Goal: Task Accomplishment & Management: Complete application form

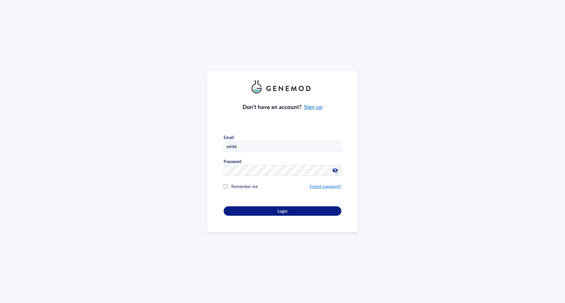
click at [267, 143] on input "winkk" at bounding box center [282, 147] width 117 height 11
type input "[EMAIL_ADDRESS][DOMAIN_NAME]"
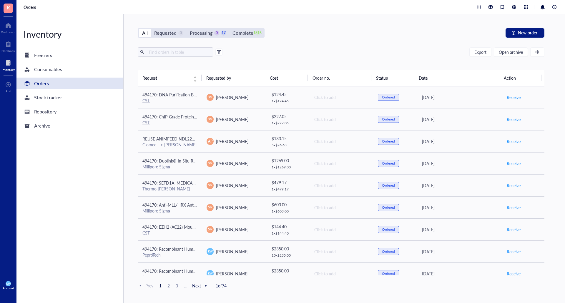
click at [369, 52] on div "Export Open archive" at bounding box center [341, 51] width 407 height 9
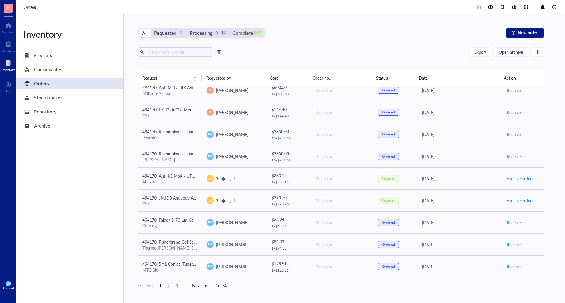
scroll to position [118, 0]
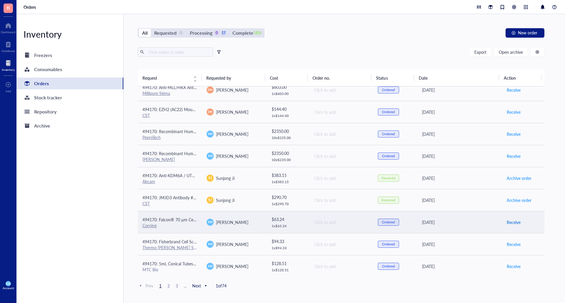
click at [510, 224] on span "Receive" at bounding box center [514, 222] width 14 height 6
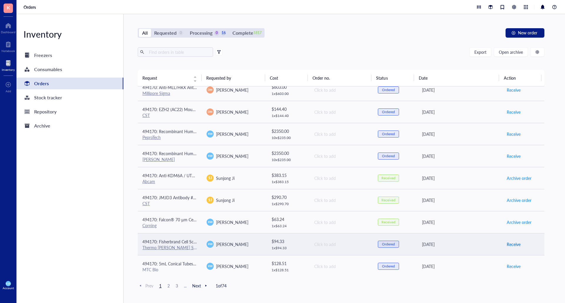
click at [507, 245] on span "Receive" at bounding box center [514, 244] width 14 height 6
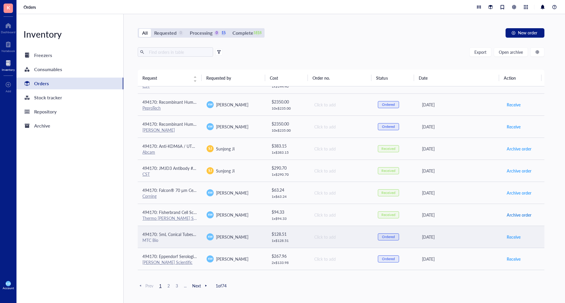
scroll to position [177, 0]
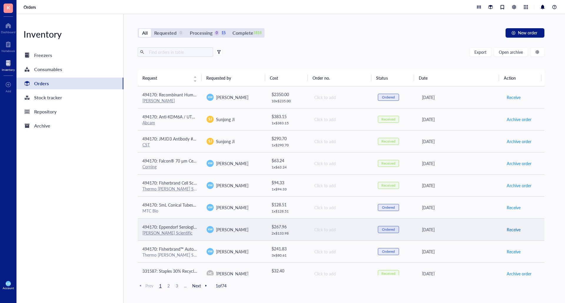
click at [513, 232] on span "Receive" at bounding box center [514, 230] width 14 height 6
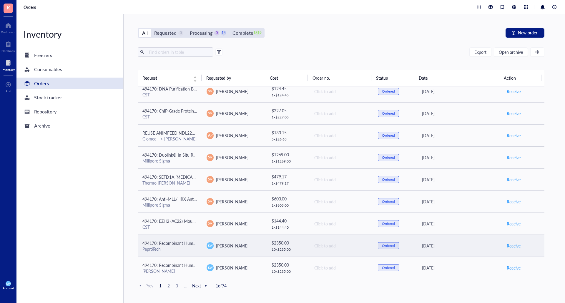
scroll to position [0, 0]
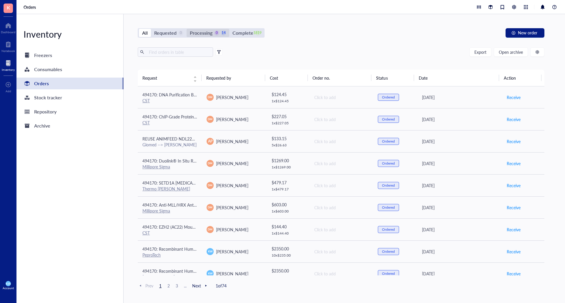
click at [199, 30] on div "Processing" at bounding box center [201, 33] width 23 height 8
click at [187, 29] on input "Processing 0 14" at bounding box center [187, 29] width 0 height 0
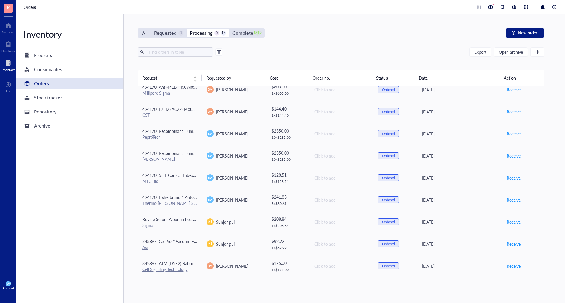
scroll to position [120, 0]
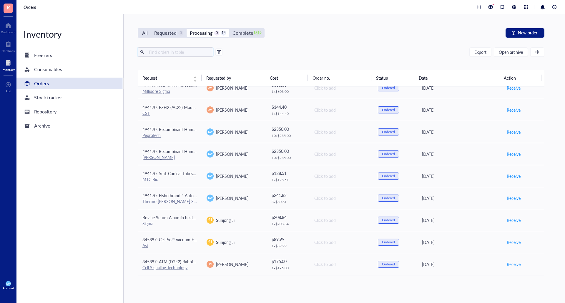
click at [164, 52] on input "text" at bounding box center [179, 52] width 64 height 9
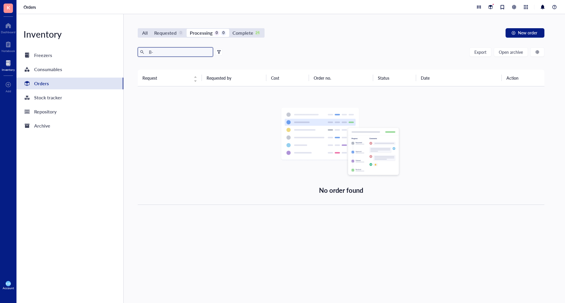
type input "B"
type input "2"
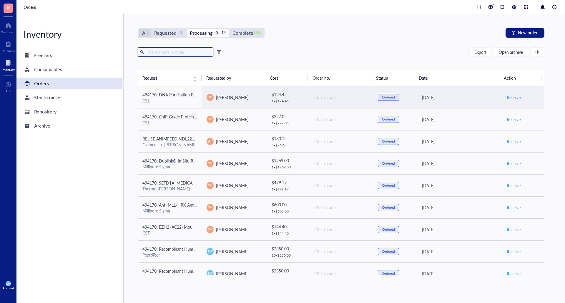
click at [140, 29] on div "All" at bounding box center [145, 33] width 12 height 8
click at [139, 29] on input "All" at bounding box center [139, 29] width 0 height 0
drag, startPoint x: 166, startPoint y: 44, endPoint x: 173, endPoint y: 50, distance: 8.8
click at [172, 49] on div "All Requested 0 Processing 0 14 Complete 1819 New order Export Open archive Req…" at bounding box center [341, 158] width 435 height 289
click at [173, 50] on input "text" at bounding box center [179, 52] width 64 height 9
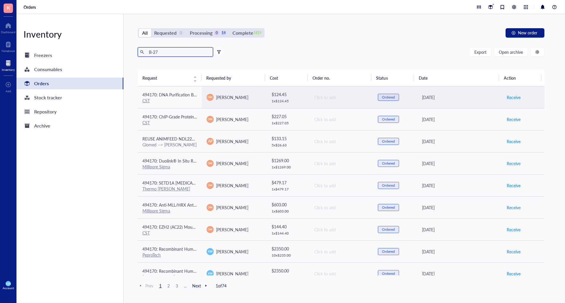
type input "B-27"
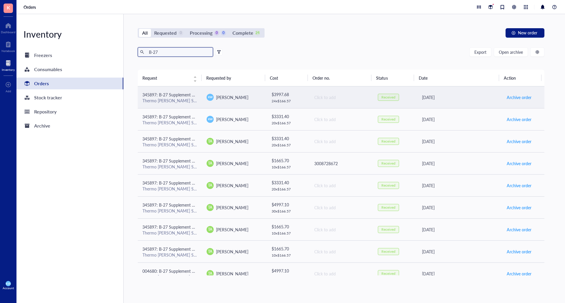
click at [412, 99] on td "Received" at bounding box center [394, 97] width 43 height 22
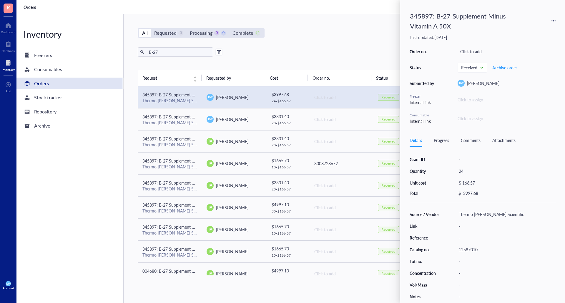
click at [547, 24] on div "345897: B-27 Supplement Minus Vitamin A 50X" at bounding box center [483, 20] width 146 height 23
click at [555, 20] on icon at bounding box center [553, 21] width 4 height 4
click at [532, 29] on span "Request again" at bounding box center [532, 29] width 37 height 6
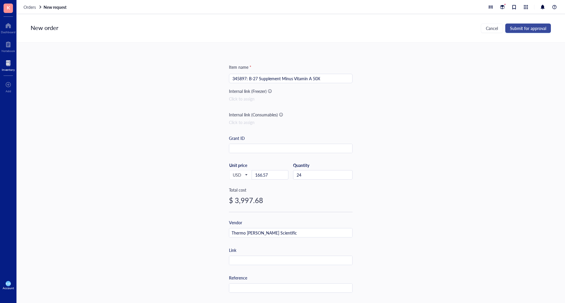
click at [531, 29] on span "Submit for approval" at bounding box center [528, 28] width 36 height 5
